Goal: Consume media (video, audio): Consume media (video, audio)

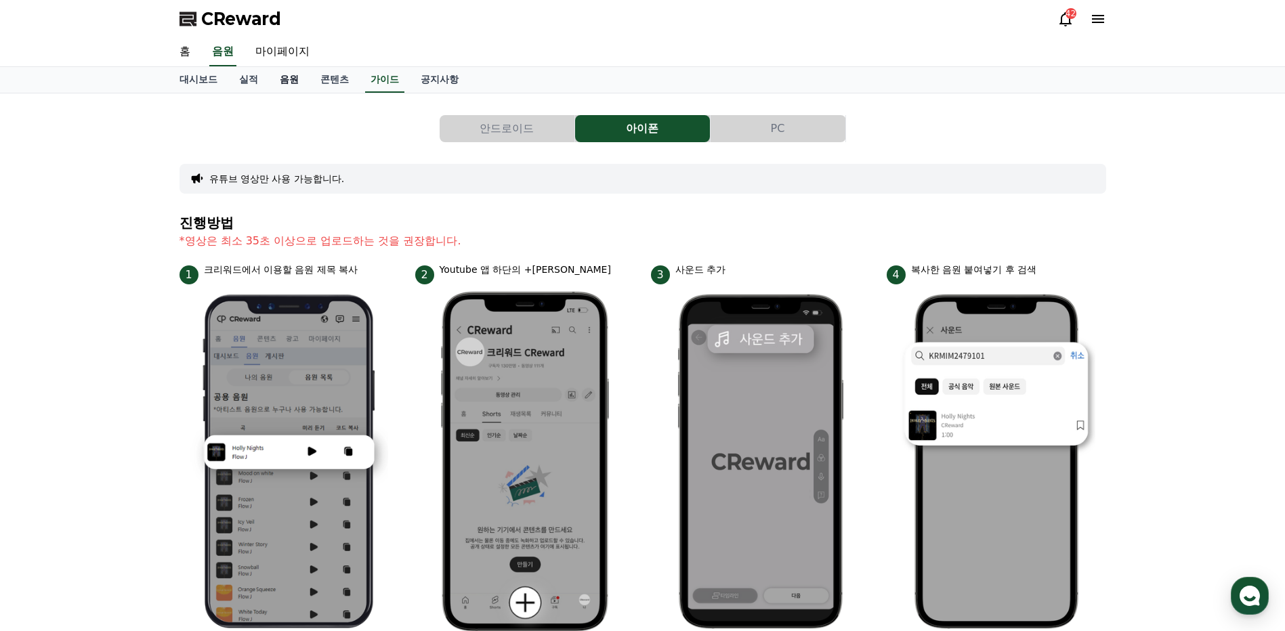
click at [288, 79] on link "음원" at bounding box center [289, 80] width 41 height 26
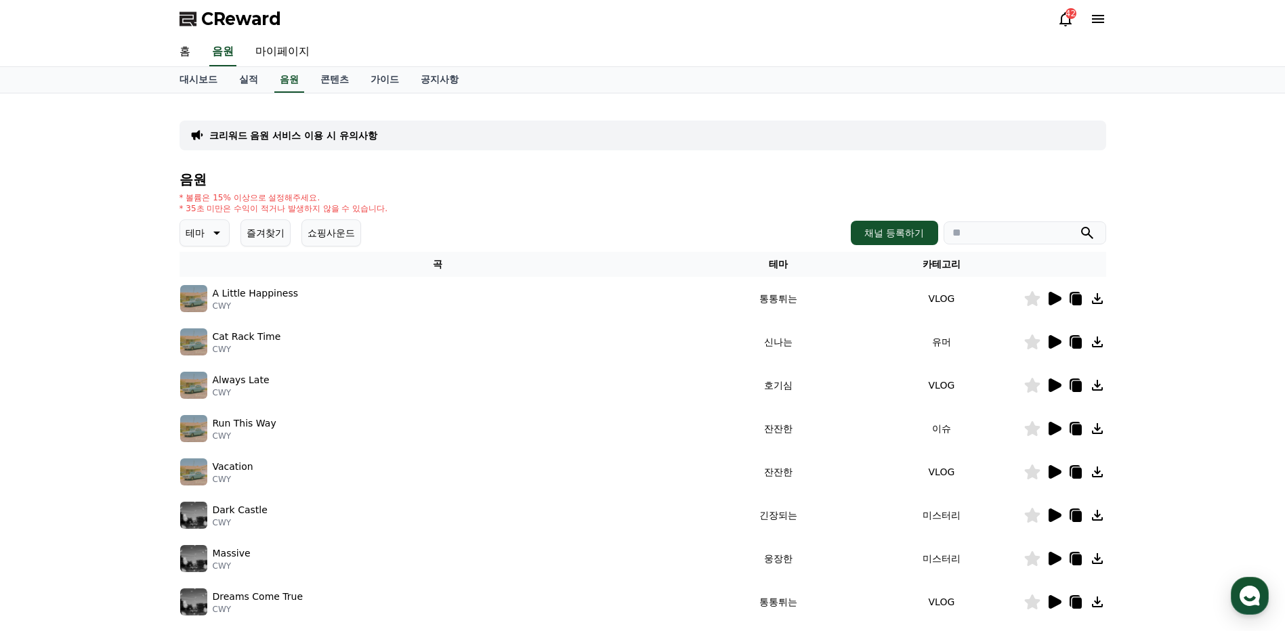
click at [217, 234] on icon at bounding box center [216, 233] width 7 height 3
click at [207, 312] on button "통통튀는" at bounding box center [206, 310] width 49 height 30
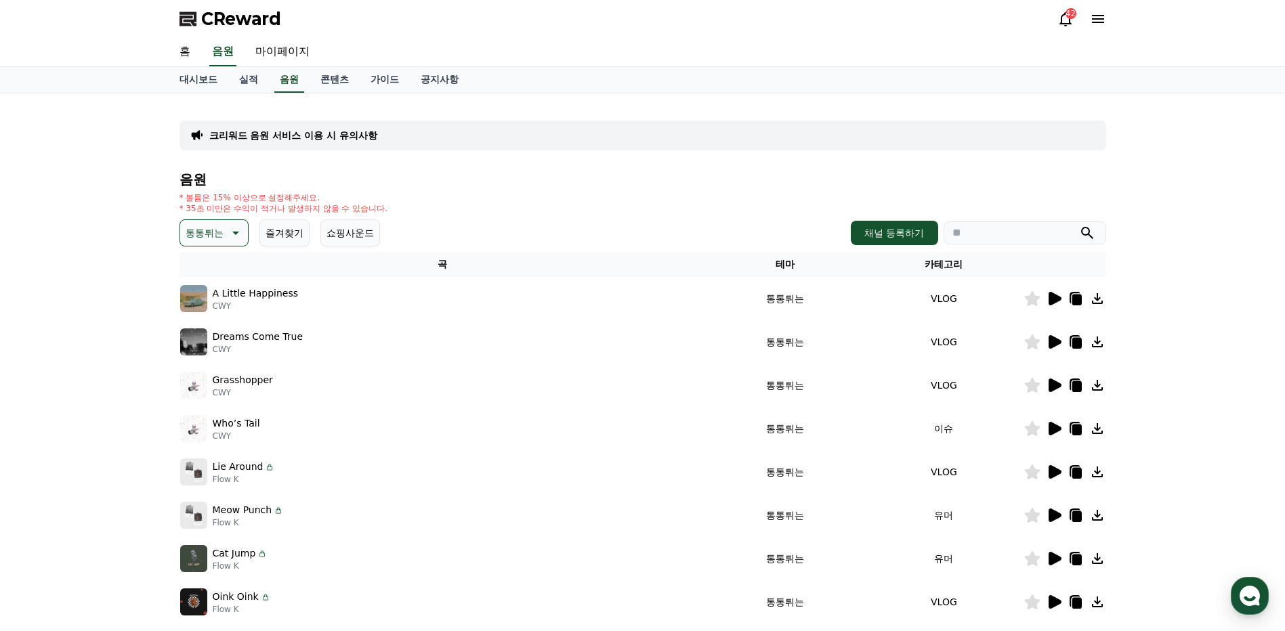
click at [1057, 386] on icon at bounding box center [1055, 386] width 13 height 14
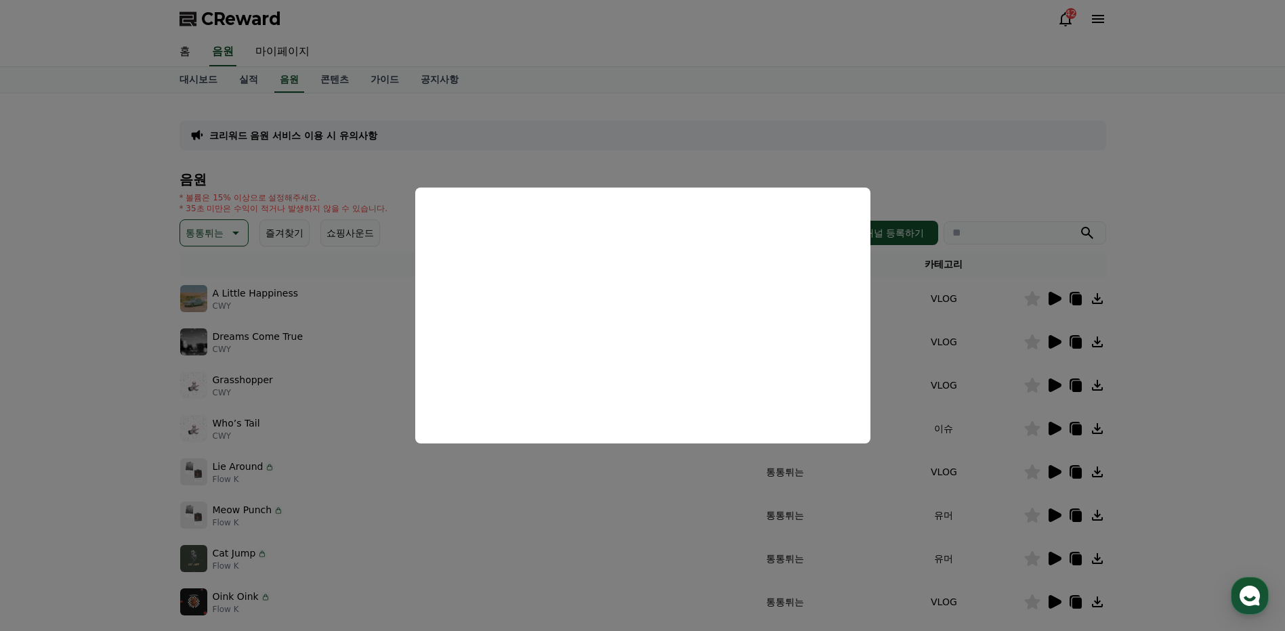
click at [1179, 320] on button "close modal" at bounding box center [642, 315] width 1285 height 631
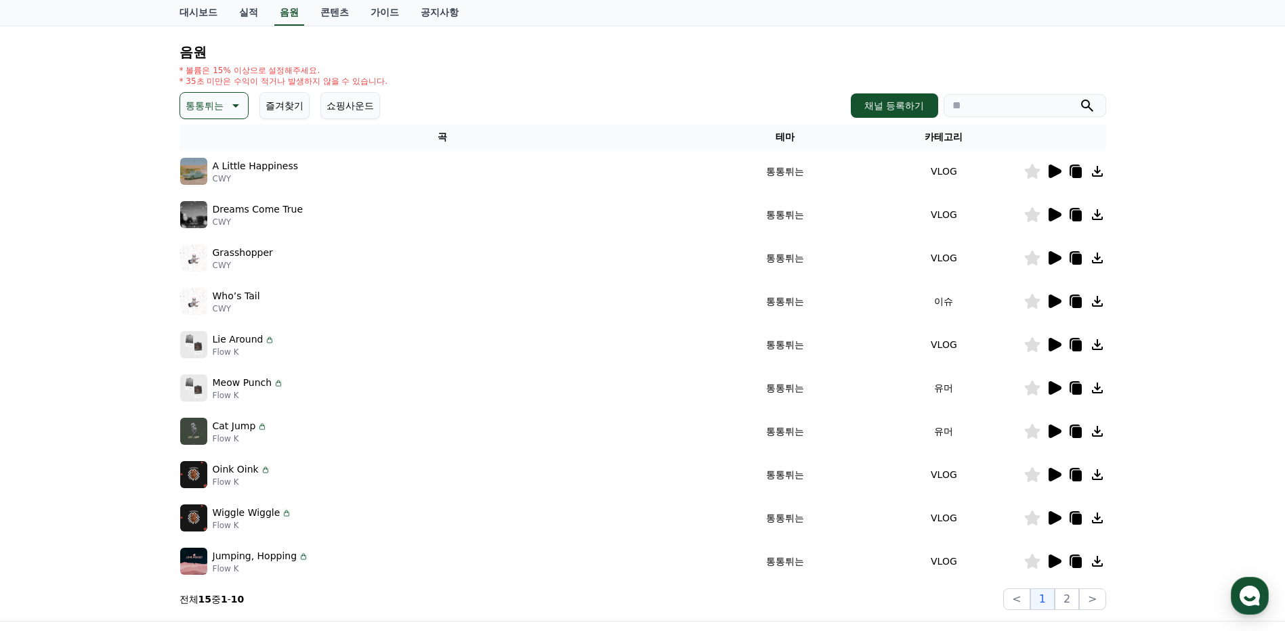
scroll to position [135, 0]
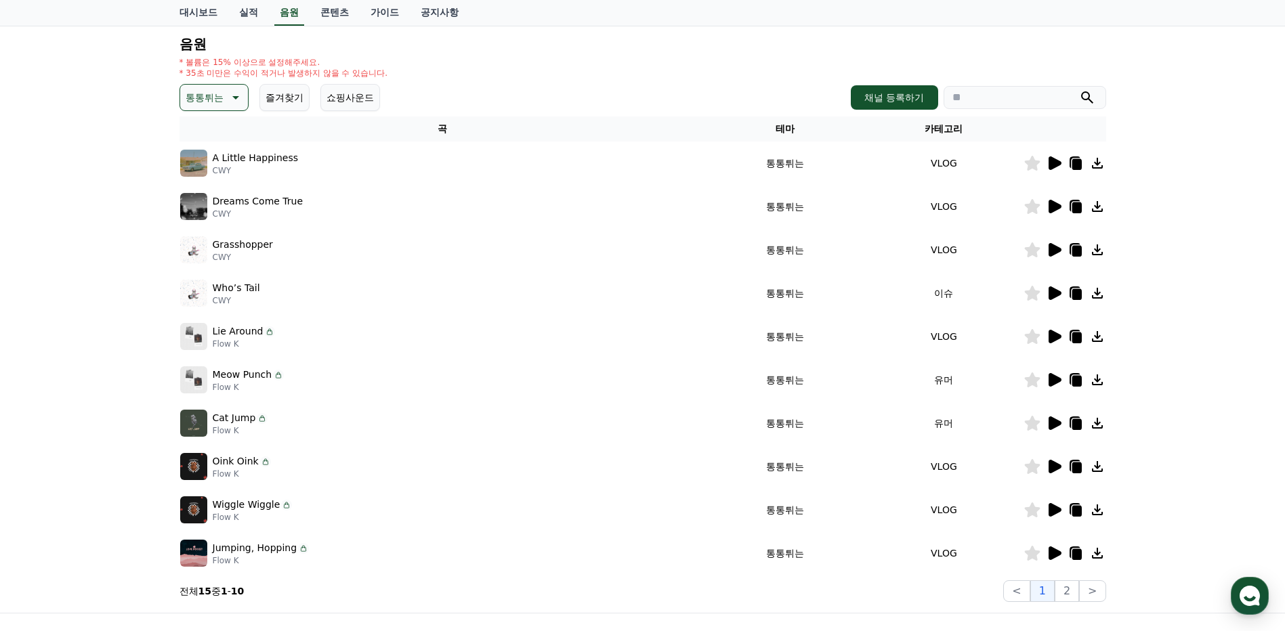
click at [1057, 465] on icon at bounding box center [1055, 467] width 13 height 14
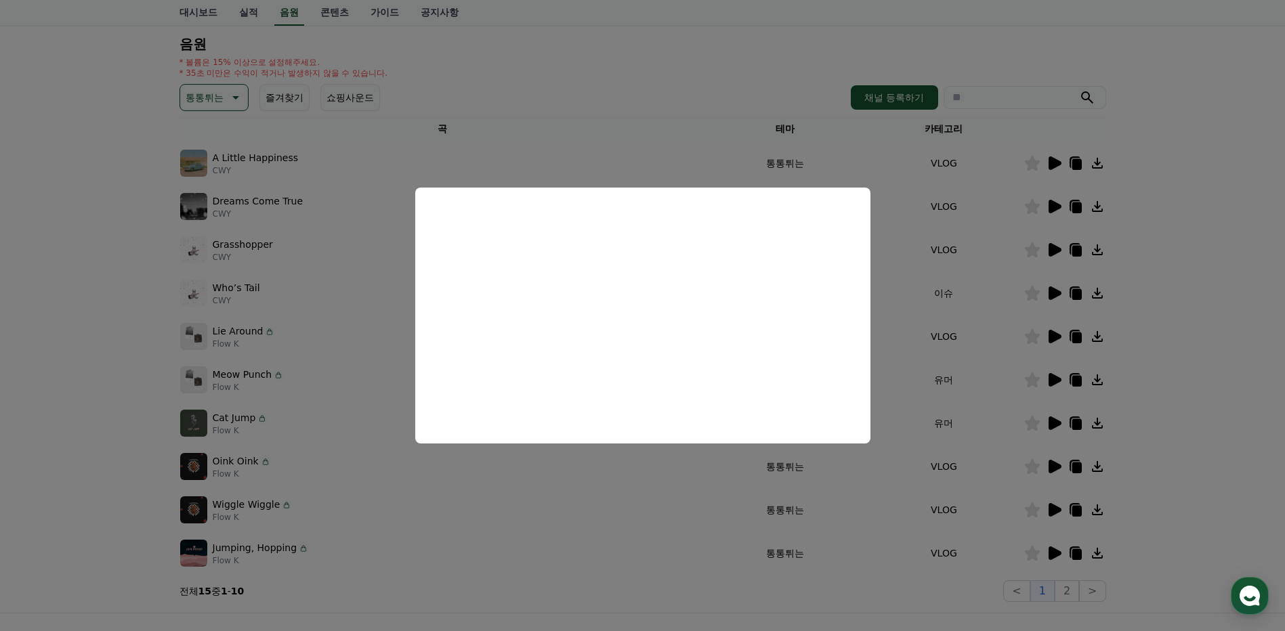
click at [1187, 353] on button "close modal" at bounding box center [642, 315] width 1285 height 631
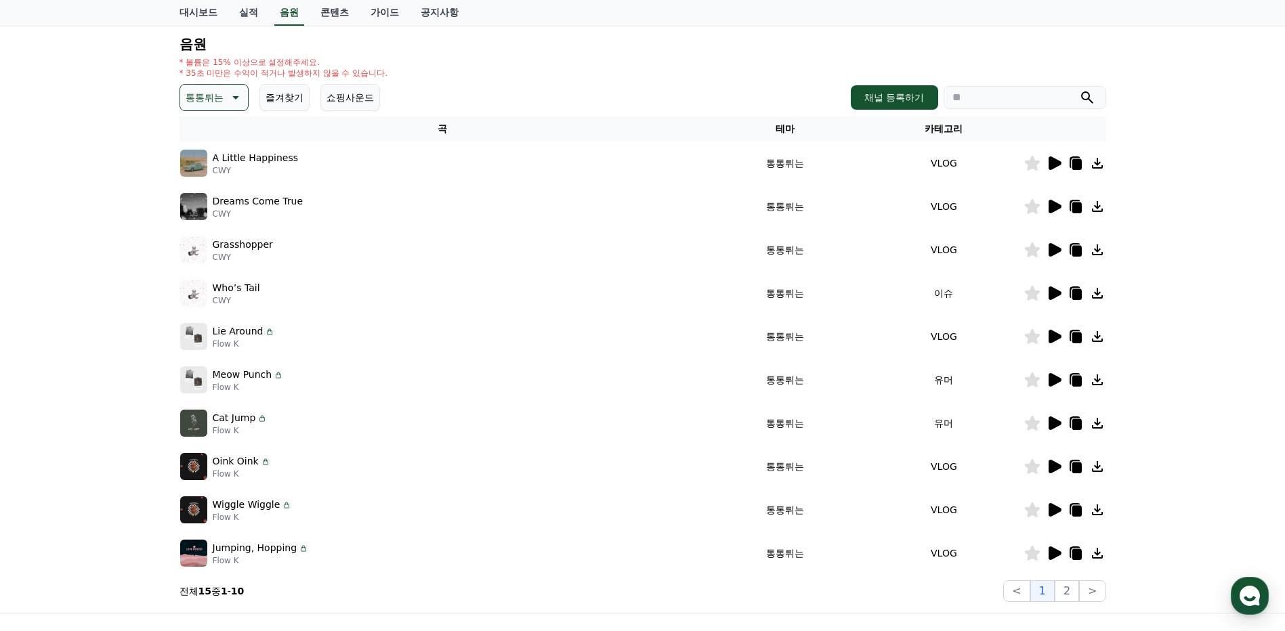
click at [1097, 470] on icon at bounding box center [1097, 467] width 16 height 16
